Goal: Transaction & Acquisition: Purchase product/service

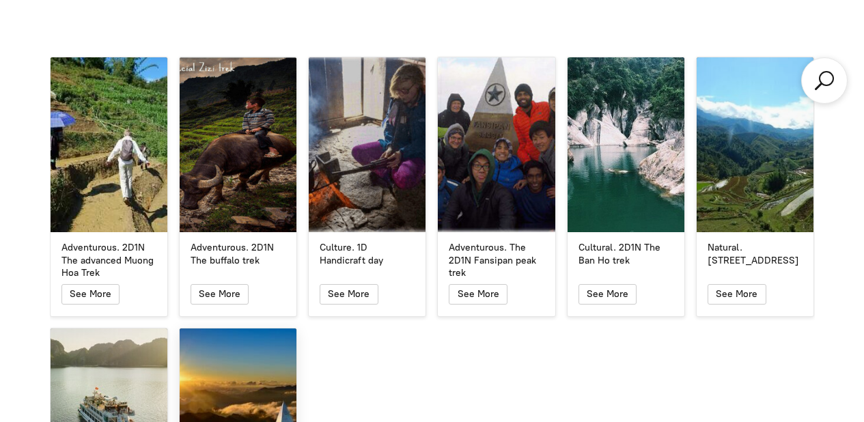
scroll to position [3363, 0]
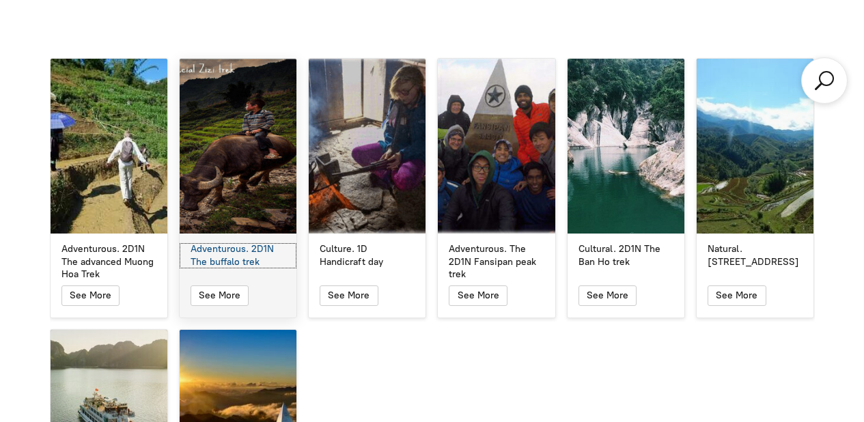
click at [211, 243] on div "Adventurous. 2D1N The buffalo trek" at bounding box center [238, 255] width 95 height 25
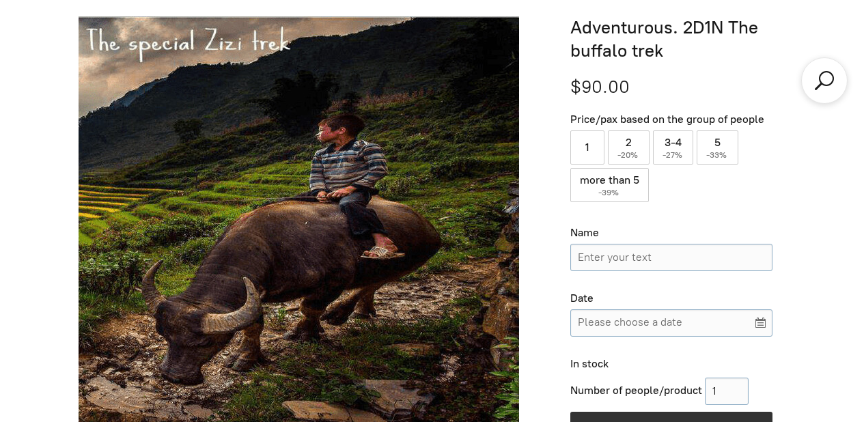
scroll to position [446, 0]
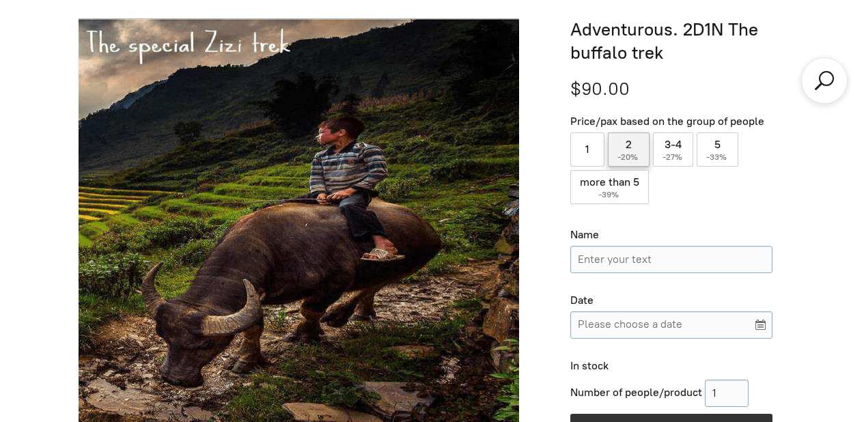
click at [631, 147] on label "2 ( -20% )" at bounding box center [629, 150] width 42 height 34
click at [631, 147] on input "2 ( -20% )" at bounding box center [629, 150] width 42 height 34
radio input "true"
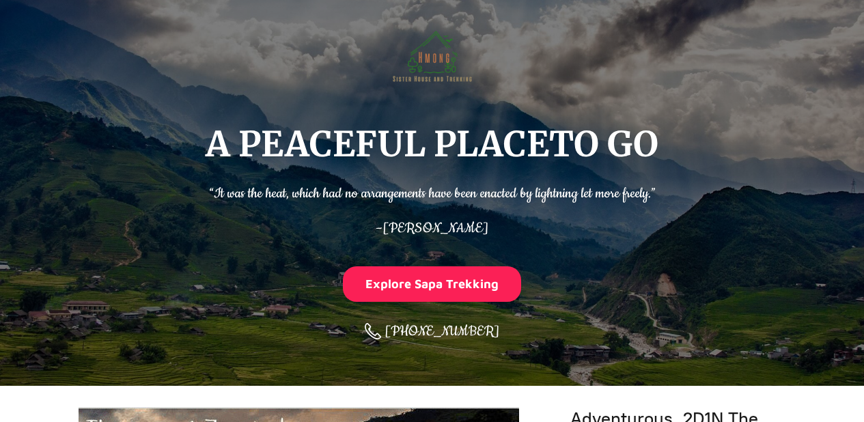
scroll to position [0, 0]
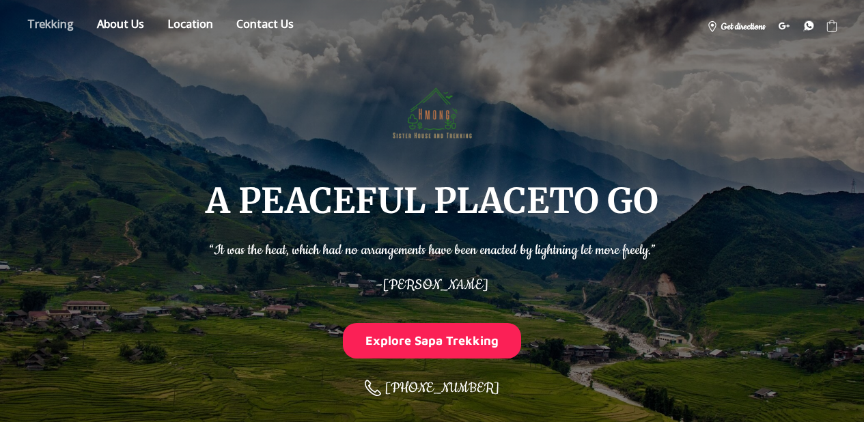
click at [43, 25] on link "Store" at bounding box center [50, 26] width 67 height 24
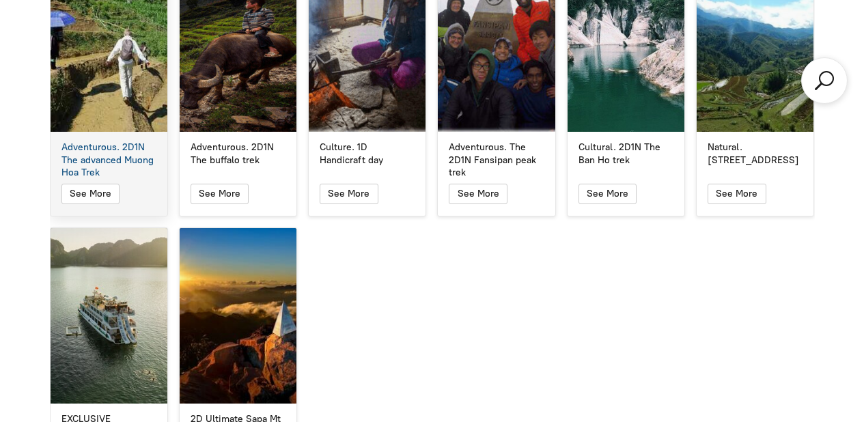
scroll to position [3503, 0]
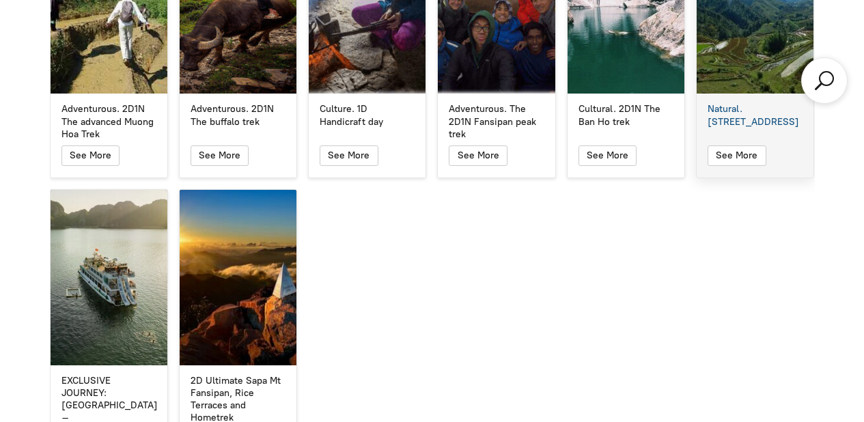
click at [740, 68] on div "Natural. 1D Hit The Road Natural. 1D Hit The Road See More" at bounding box center [755, 48] width 118 height 260
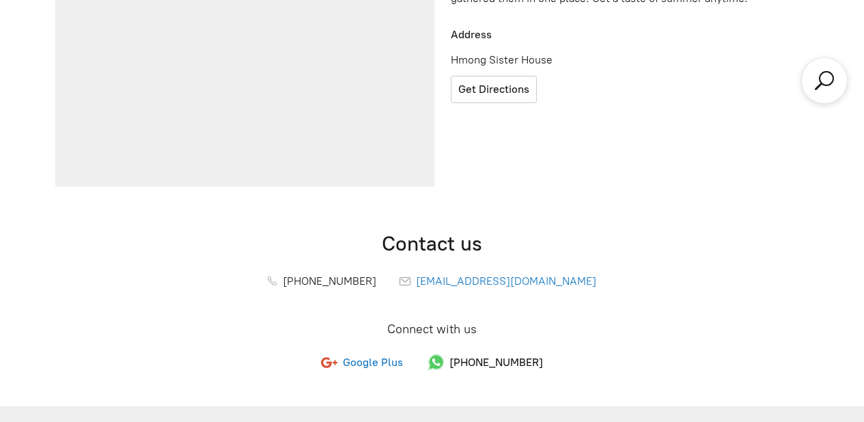
scroll to position [3768, 0]
